Goal: Task Accomplishment & Management: Manage account settings

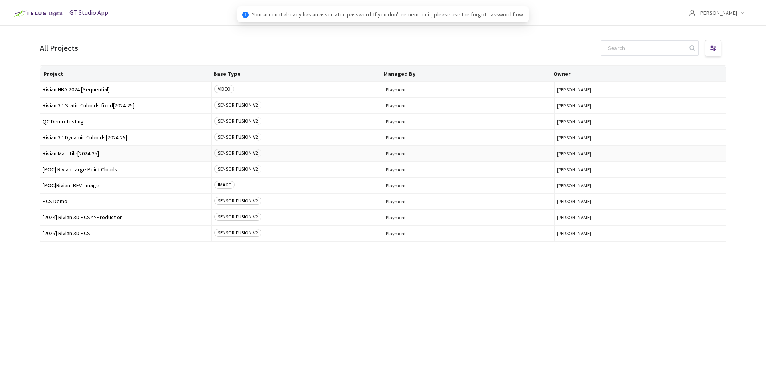
click at [93, 151] on span "Rivian Map Tile[2024-25]" at bounding box center [126, 153] width 166 height 6
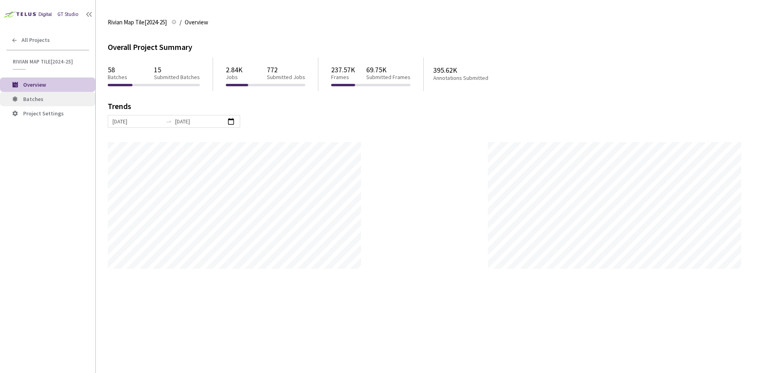
scroll to position [373, 766]
click at [48, 99] on span "Batches" at bounding box center [56, 99] width 66 height 7
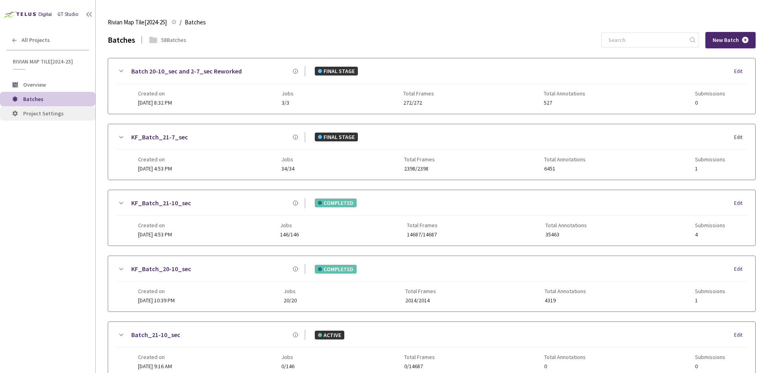
click at [48, 113] on span "Project Settings" at bounding box center [43, 113] width 41 height 7
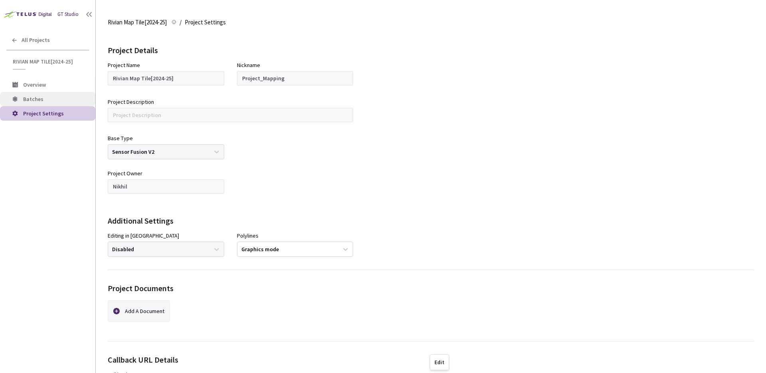
click at [64, 99] on span "Batches" at bounding box center [56, 99] width 66 height 7
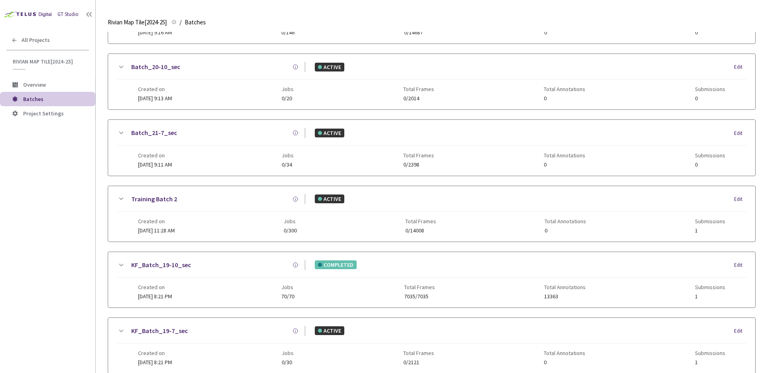
scroll to position [381, 0]
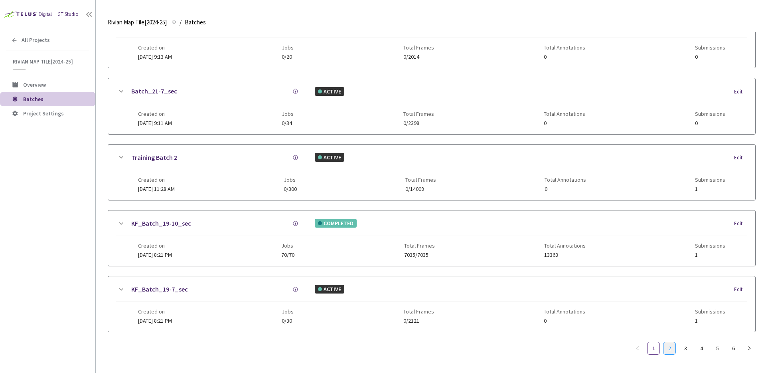
click at [666, 342] on link "2" at bounding box center [670, 348] width 12 height 12
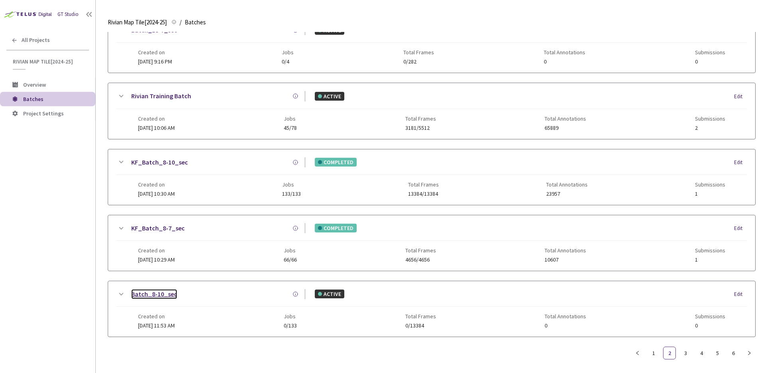
click at [134, 293] on link "Batch_8-10_sec" at bounding box center [154, 294] width 46 height 10
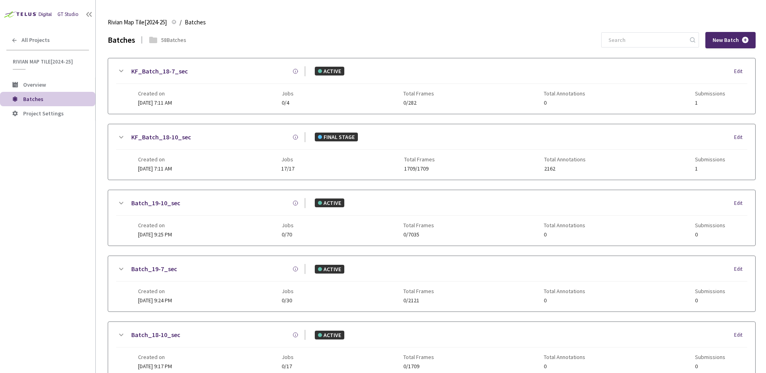
scroll to position [381, 0]
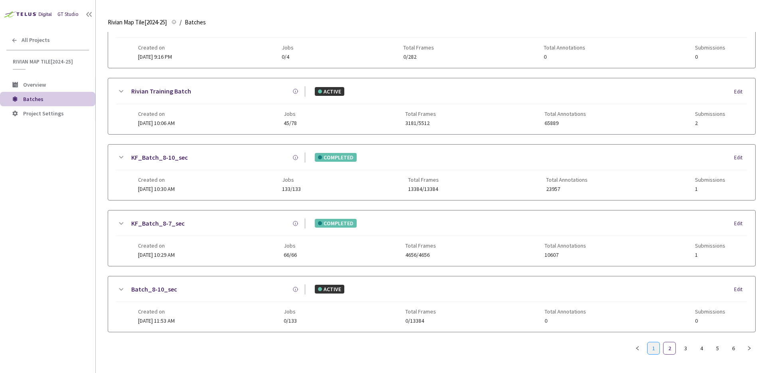
click at [657, 343] on link "1" at bounding box center [654, 348] width 12 height 12
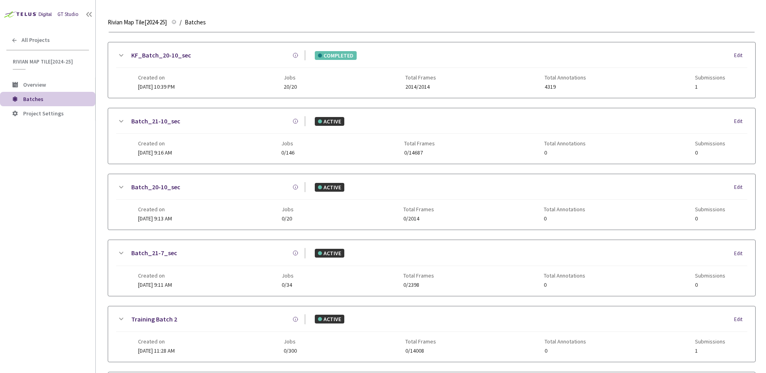
scroll to position [0, 0]
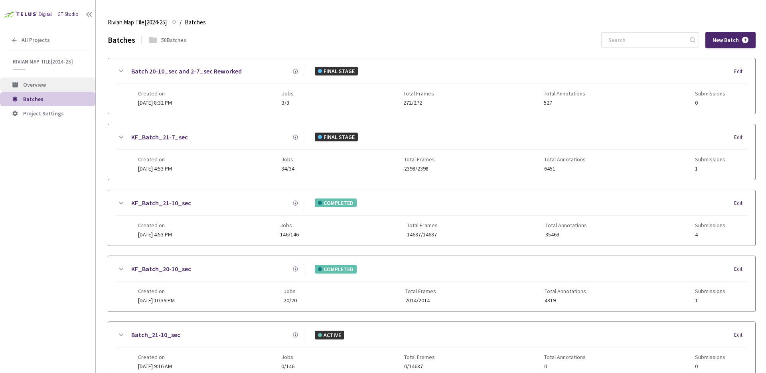
click at [34, 83] on span "Overview" at bounding box center [34, 84] width 23 height 7
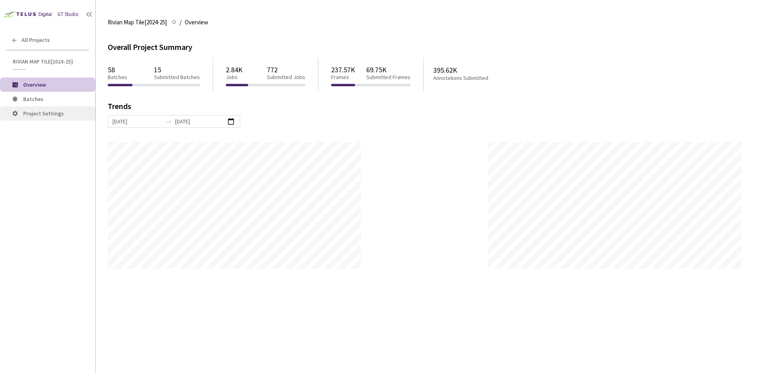
click at [61, 115] on span "Project Settings" at bounding box center [43, 113] width 41 height 7
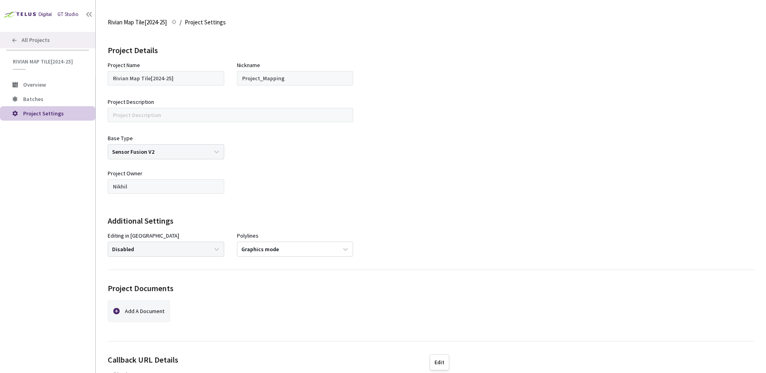
click at [28, 40] on span "All Projects" at bounding box center [36, 40] width 28 height 7
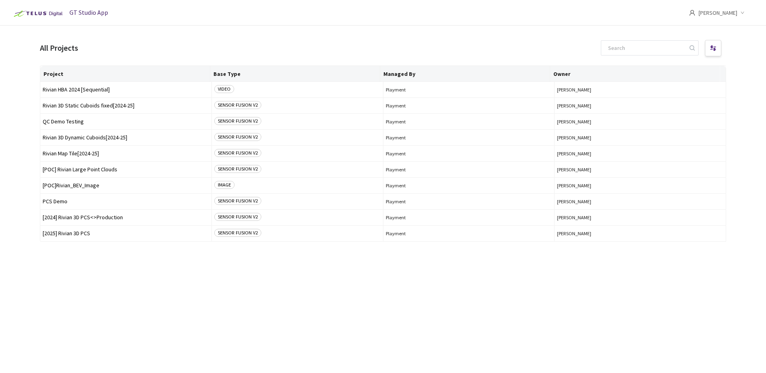
click at [738, 9] on div "[PERSON_NAME]" at bounding box center [722, 13] width 67 height 26
click at [686, 62] on span "Settings" at bounding box center [705, 65] width 88 height 9
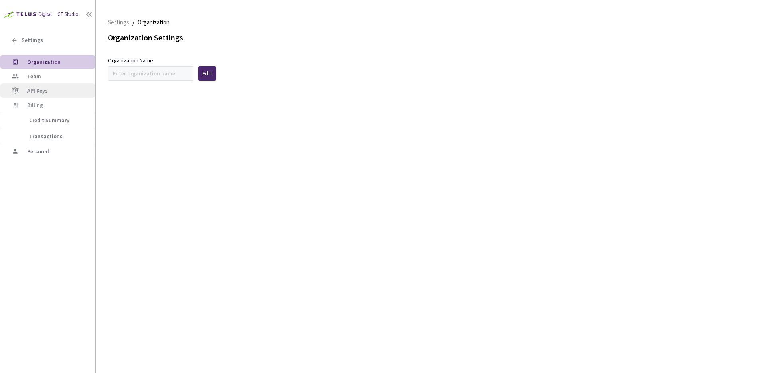
type input "Rivian"
click at [42, 77] on span "Team" at bounding box center [58, 76] width 62 height 7
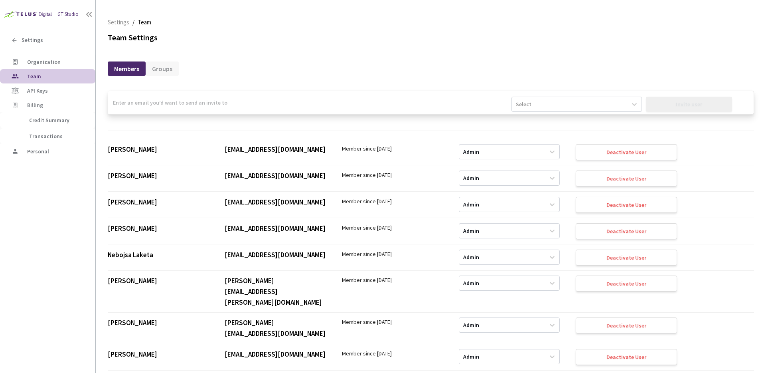
click at [154, 103] on input "email" at bounding box center [309, 102] width 403 height 23
paste input "[EMAIL_ADDRESS][DOMAIN_NAME]"
type input "[EMAIL_ADDRESS][DOMAIN_NAME]"
click at [594, 101] on div "Select" at bounding box center [569, 104] width 115 height 13
click at [543, 125] on div "Admin" at bounding box center [577, 124] width 131 height 14
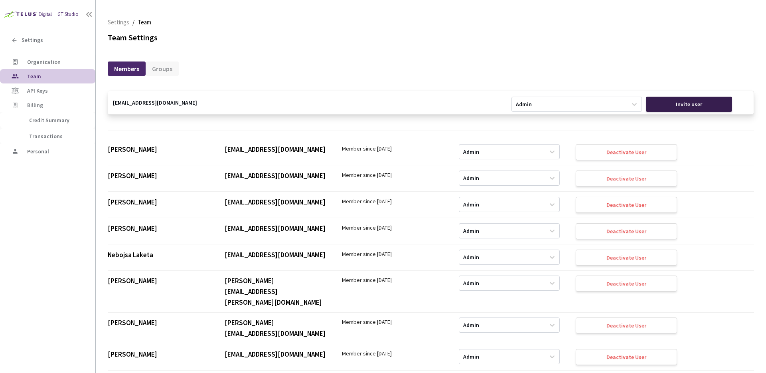
click at [684, 107] on div "Invite user" at bounding box center [689, 104] width 26 height 6
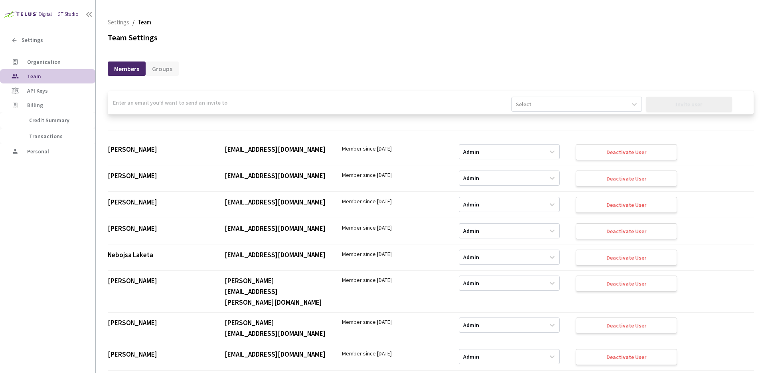
click at [335, 73] on div "Members Groups" at bounding box center [431, 64] width 647 height 17
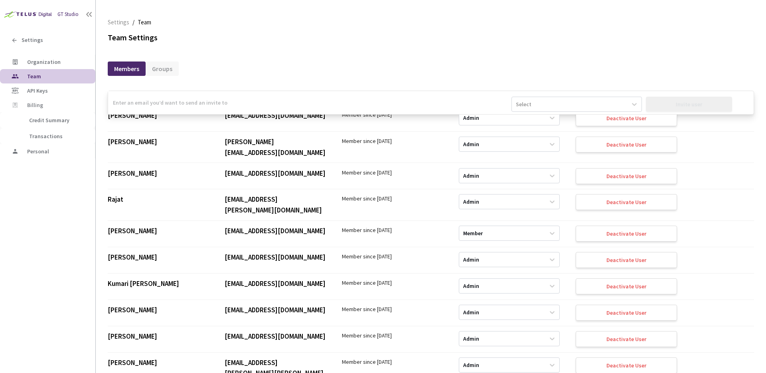
scroll to position [1755, 0]
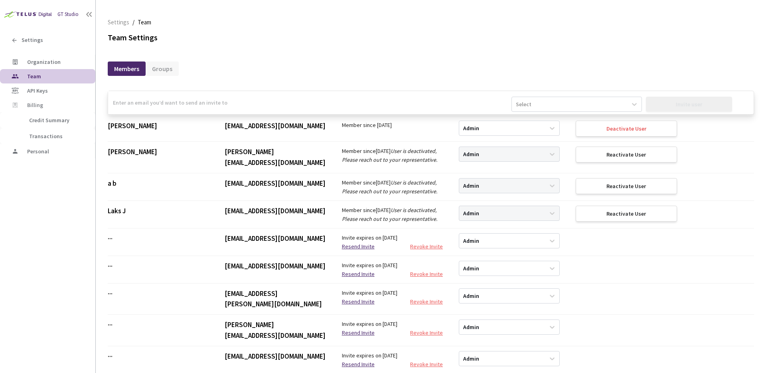
click at [324, 319] on div "[PERSON_NAME][EMAIL_ADDRESS][DOMAIN_NAME]" at bounding box center [275, 329] width 109 height 21
click at [377, 351] on div "Invite expires on [DATE] Resend Invite Revoke Invite" at bounding box center [392, 360] width 101 height 18
click at [390, 351] on div "Invite expires on [DATE] Resend Invite Revoke Invite" at bounding box center [392, 360] width 101 height 18
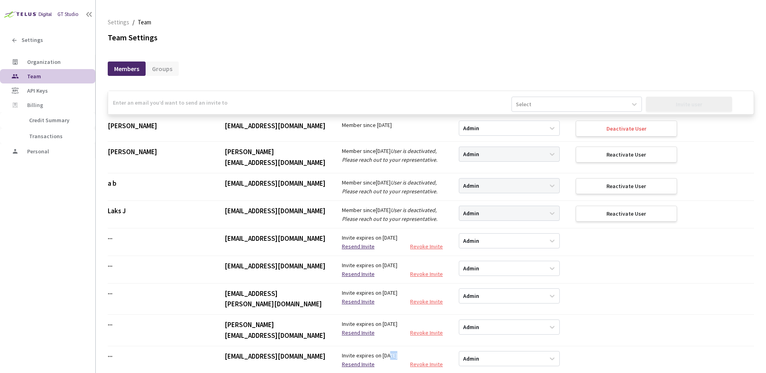
click at [390, 351] on div "Invite expires on [DATE] Resend Invite Revoke Invite" at bounding box center [392, 360] width 101 height 18
click at [376, 351] on div "Invite expires on [DATE] Resend Invite Revoke Invite" at bounding box center [392, 360] width 101 height 18
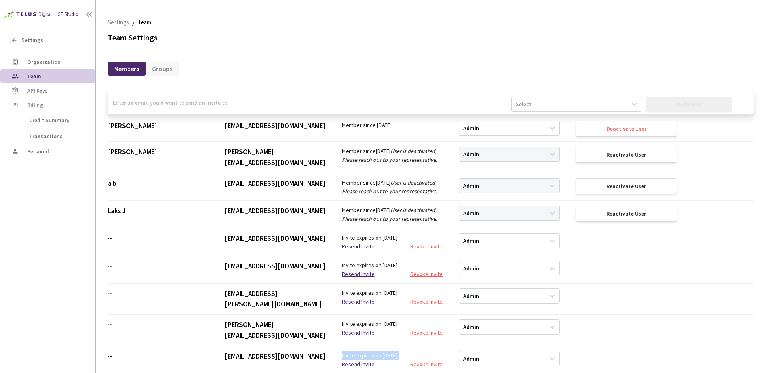
click at [384, 351] on div "Invite expires on [DATE] Resend Invite Revoke Invite" at bounding box center [392, 360] width 101 height 18
click at [28, 15] on img at bounding box center [27, 14] width 54 height 12
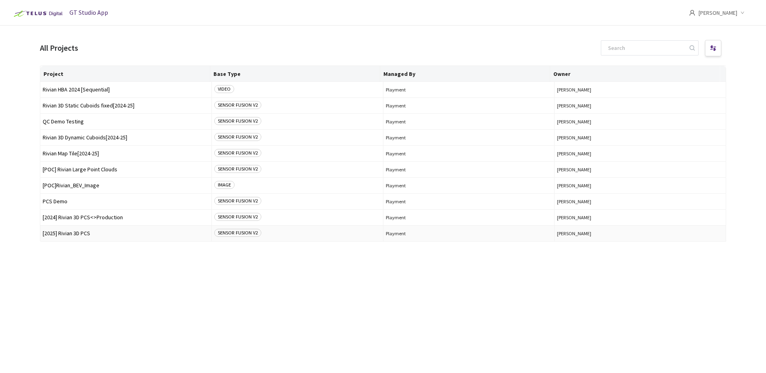
click at [76, 234] on span "[2025] Rivian 3D PCS" at bounding box center [126, 233] width 166 height 6
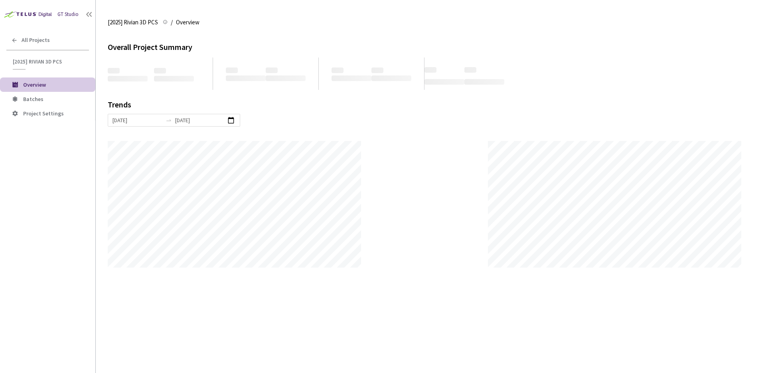
scroll to position [373, 766]
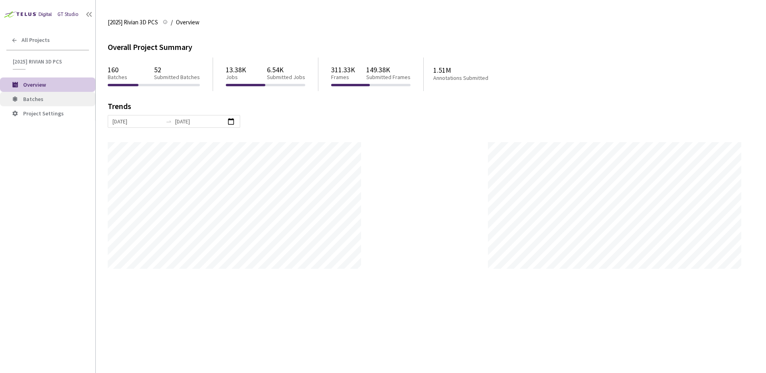
click at [45, 105] on li "Batches" at bounding box center [47, 99] width 95 height 14
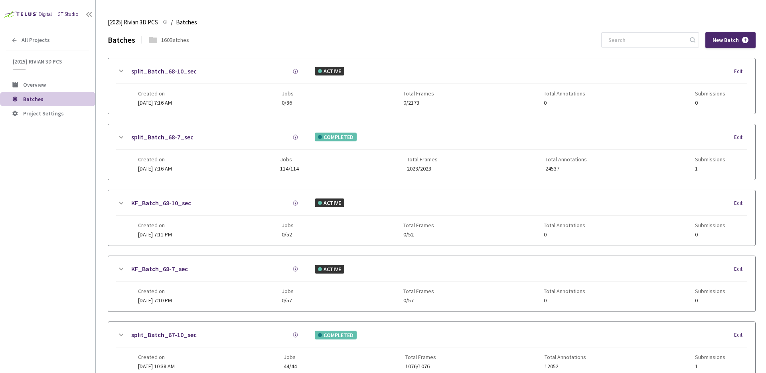
scroll to position [234, 0]
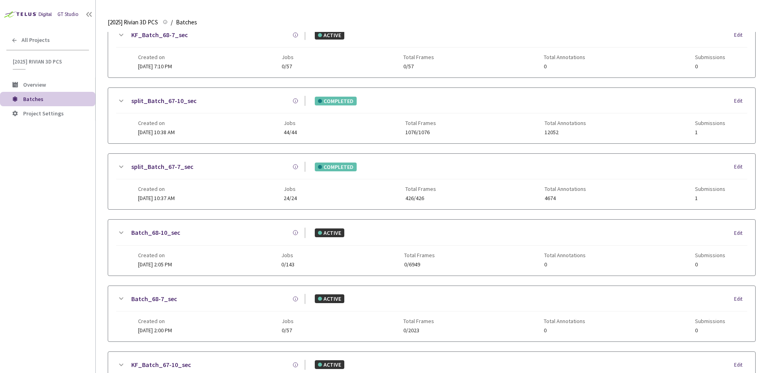
click at [117, 231] on icon at bounding box center [121, 233] width 10 height 10
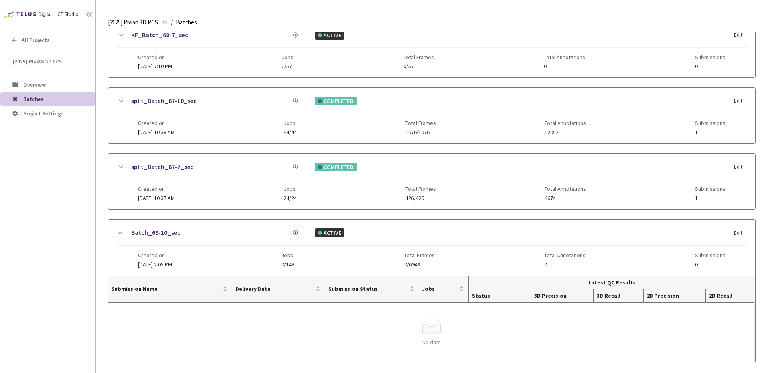
click at [117, 231] on icon at bounding box center [121, 233] width 10 height 10
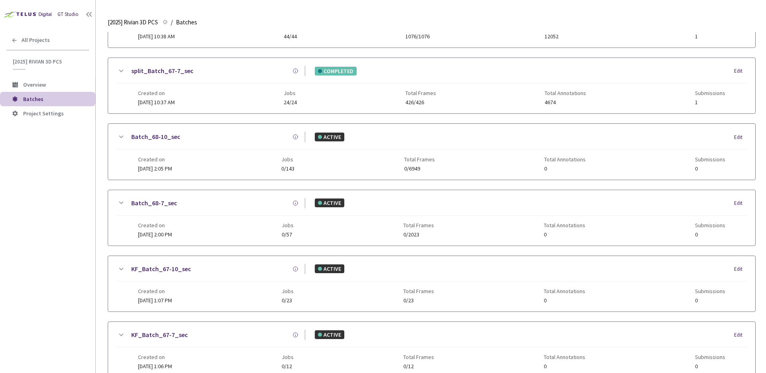
scroll to position [375, 0]
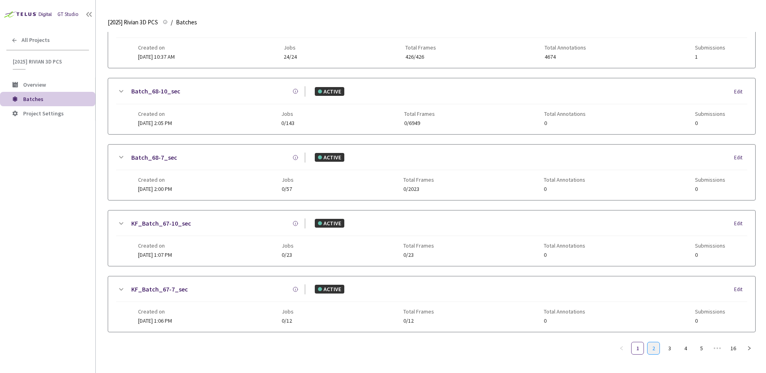
click at [655, 349] on link "2" at bounding box center [654, 348] width 12 height 12
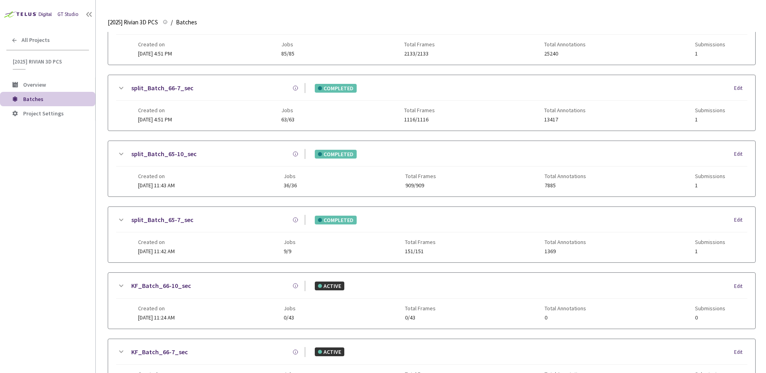
click at [43, 13] on img at bounding box center [27, 14] width 54 height 12
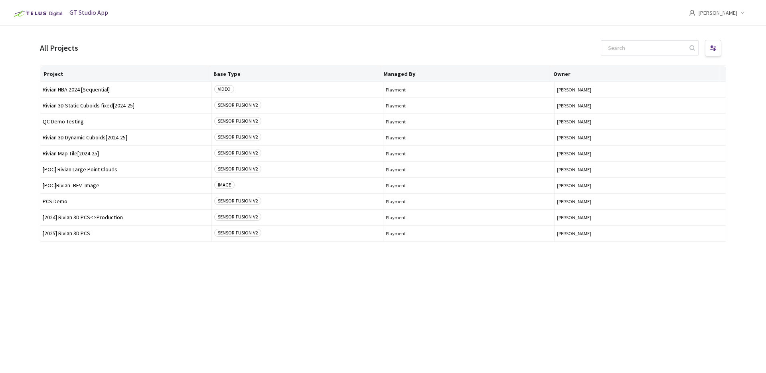
click at [53, 47] on div "All Projects" at bounding box center [59, 48] width 38 height 12
click at [63, 47] on div "All Projects" at bounding box center [59, 48] width 38 height 12
